Goal: Find specific page/section: Find specific page/section

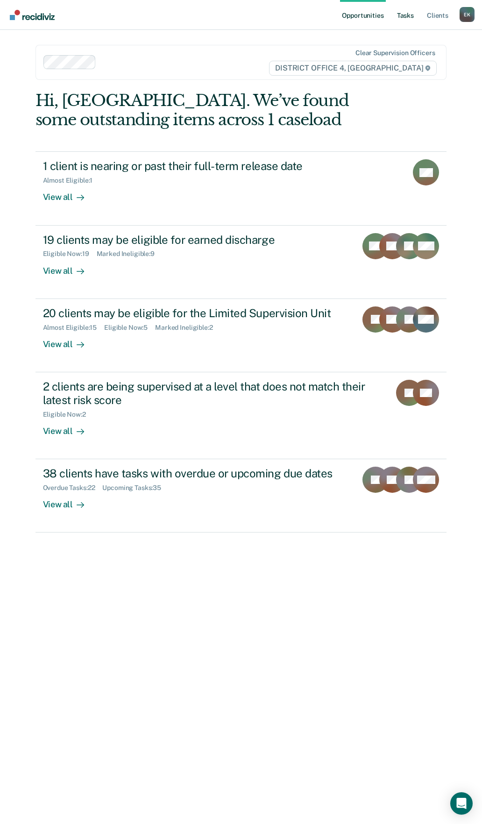
click at [402, 21] on link "Tasks" at bounding box center [405, 15] width 21 height 30
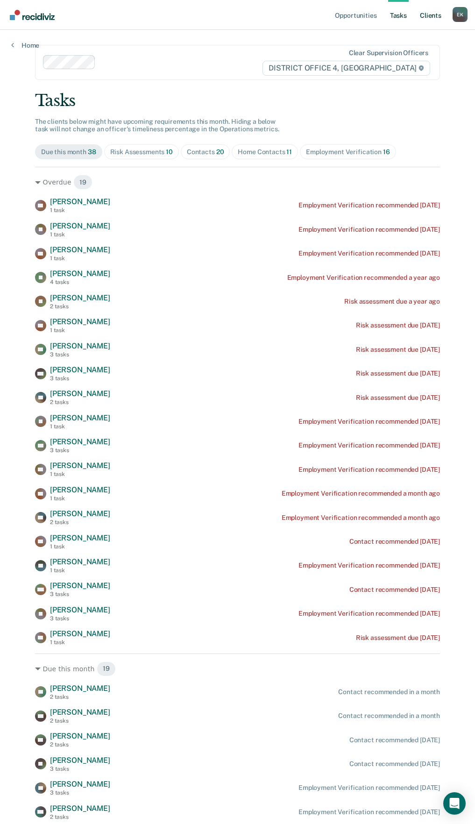
click at [440, 14] on link "Client s" at bounding box center [430, 15] width 25 height 30
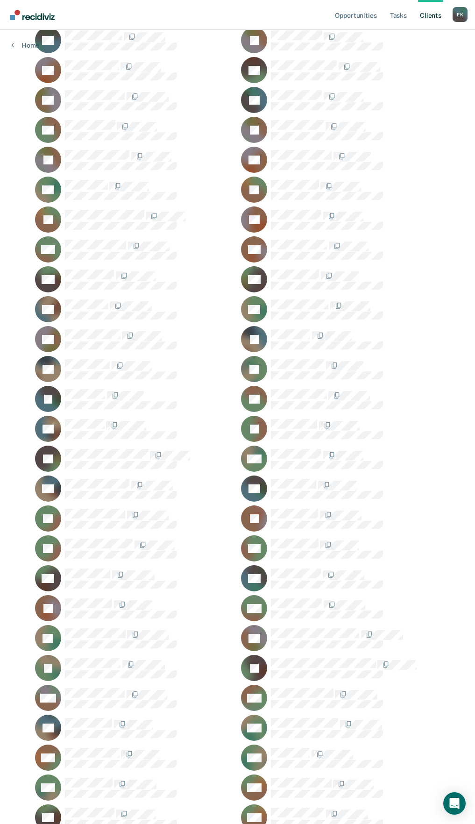
scroll to position [140, 0]
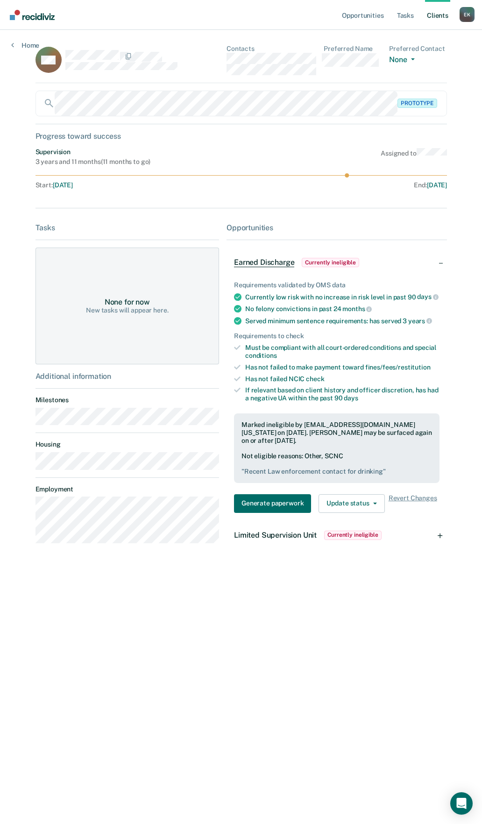
click at [50, 217] on div "MN Contacts Preferred Name Preferred Contact None Call Text Email None Prototyp…" at bounding box center [242, 303] width 412 height 517
click at [42, 234] on div "Tasks None for now New tasks will appear here." at bounding box center [128, 293] width 184 height 141
click at [10, 50] on div "Opportunities Tasks Client s [PERSON_NAME] E K Profile How it works Log Out Hom…" at bounding box center [241, 412] width 482 height 824
click at [13, 47] on icon at bounding box center [12, 44] width 3 height 7
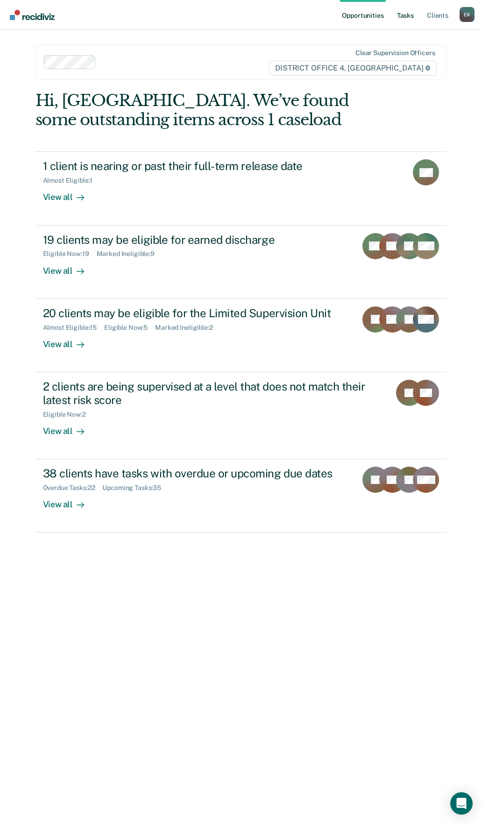
click at [402, 12] on link "Tasks" at bounding box center [405, 15] width 21 height 30
